Goal: Check status: Check status

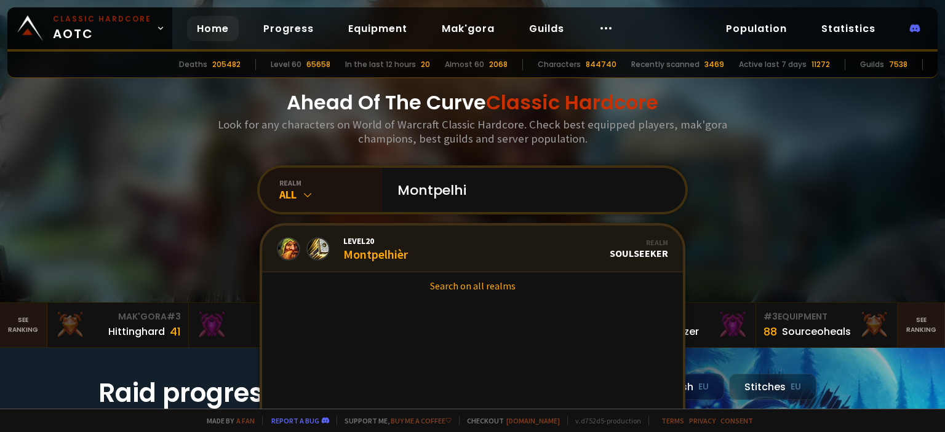
type input "Montpelhi"
click at [450, 254] on link "Level 20 Montpelhièr Realm Soulseeker" at bounding box center [472, 249] width 421 height 47
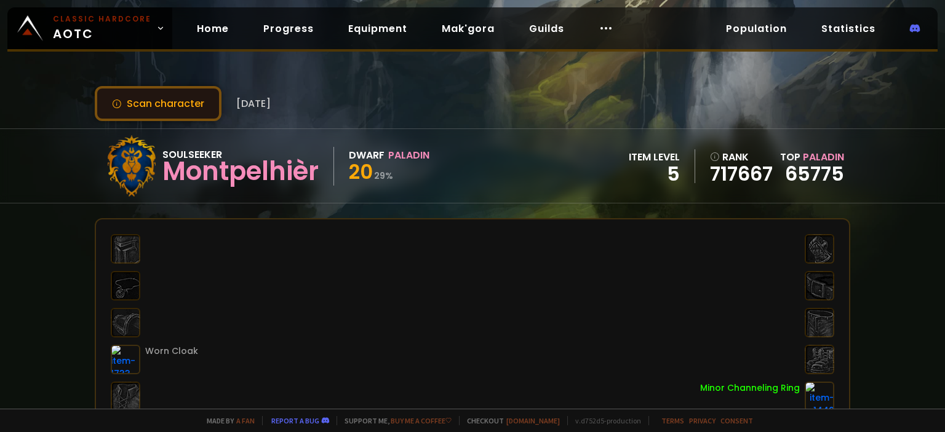
click at [183, 101] on button "Scan character" at bounding box center [158, 103] width 127 height 35
click at [151, 113] on button "Scan character" at bounding box center [158, 103] width 127 height 35
click at [187, 96] on button "Scan character" at bounding box center [158, 103] width 127 height 35
click at [191, 109] on button "Scan character" at bounding box center [158, 103] width 127 height 35
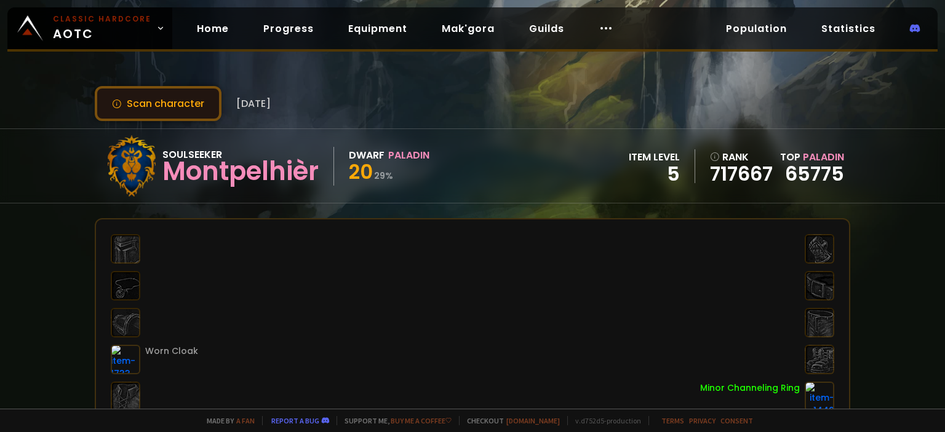
click at [191, 109] on button "Scan character" at bounding box center [158, 103] width 127 height 35
click at [361, 178] on span "20" at bounding box center [361, 172] width 24 height 28
click at [368, 177] on span "20" at bounding box center [361, 172] width 24 height 28
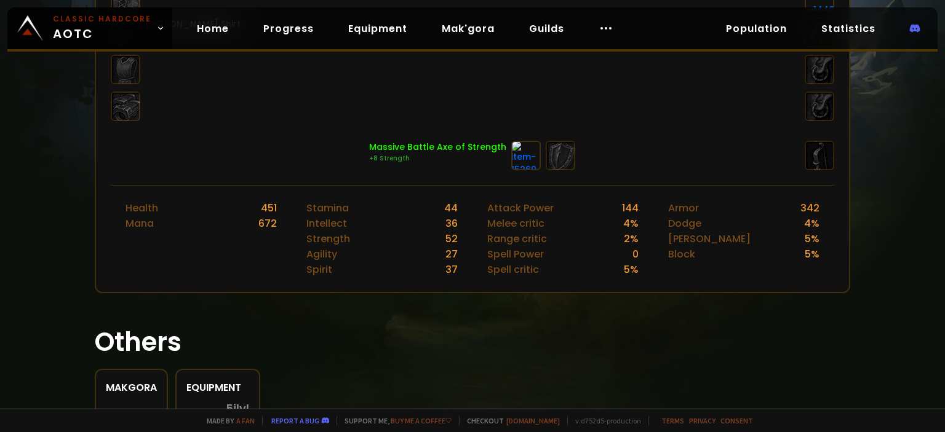
scroll to position [402, 0]
drag, startPoint x: 497, startPoint y: 135, endPoint x: 519, endPoint y: 189, distance: 57.9
click at [519, 191] on div "Worn Cloak Squire's Shirt Minor Channeling Ring Massive Battle Axe of Strength …" at bounding box center [473, 54] width 756 height 476
click at [568, 185] on div "Attack Power 144 Melee critic 4 % Range critic 2 % Spell Power 0 Spell critic 5…" at bounding box center [562, 238] width 181 height 106
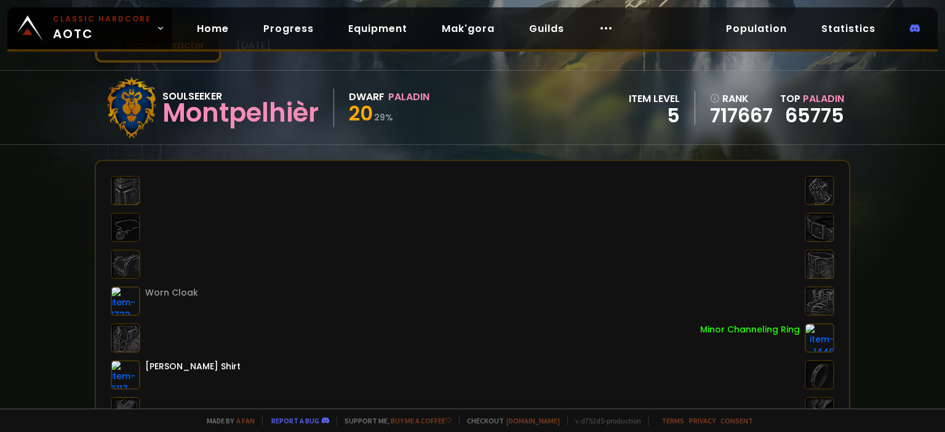
scroll to position [58, 0]
click at [277, 98] on div "Soulseeker" at bounding box center [240, 96] width 156 height 15
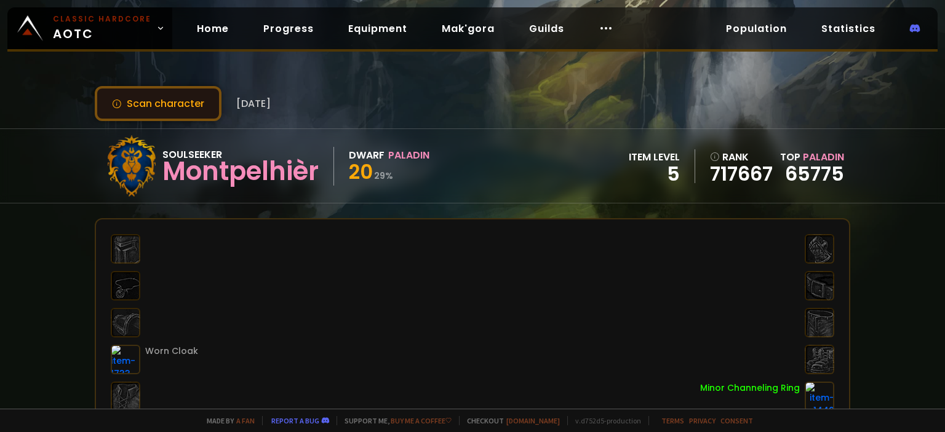
click at [162, 110] on button "Scan character" at bounding box center [158, 103] width 127 height 35
